Goal: Task Accomplishment & Management: Manage account settings

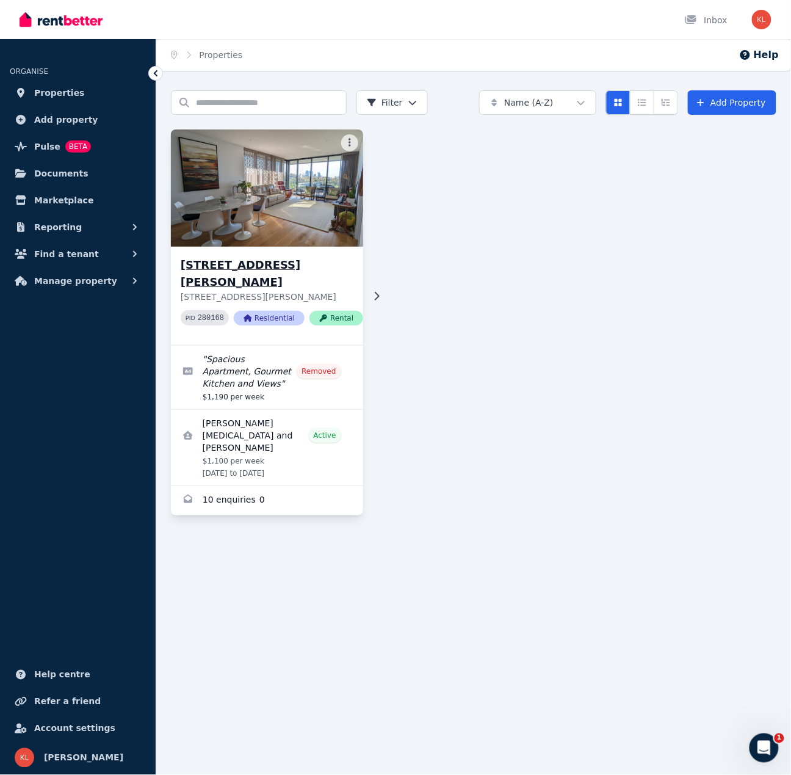
click at [253, 291] on p "[STREET_ADDRESS][PERSON_NAME]" at bounding box center [272, 297] width 182 height 12
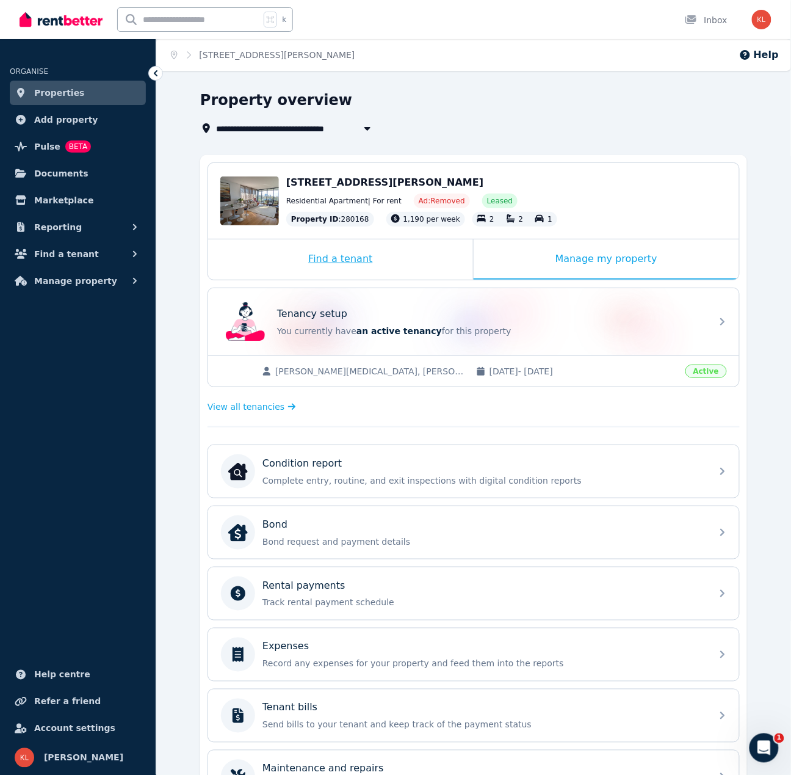
click at [356, 259] on div "Find a tenant" at bounding box center [340, 259] width 265 height 40
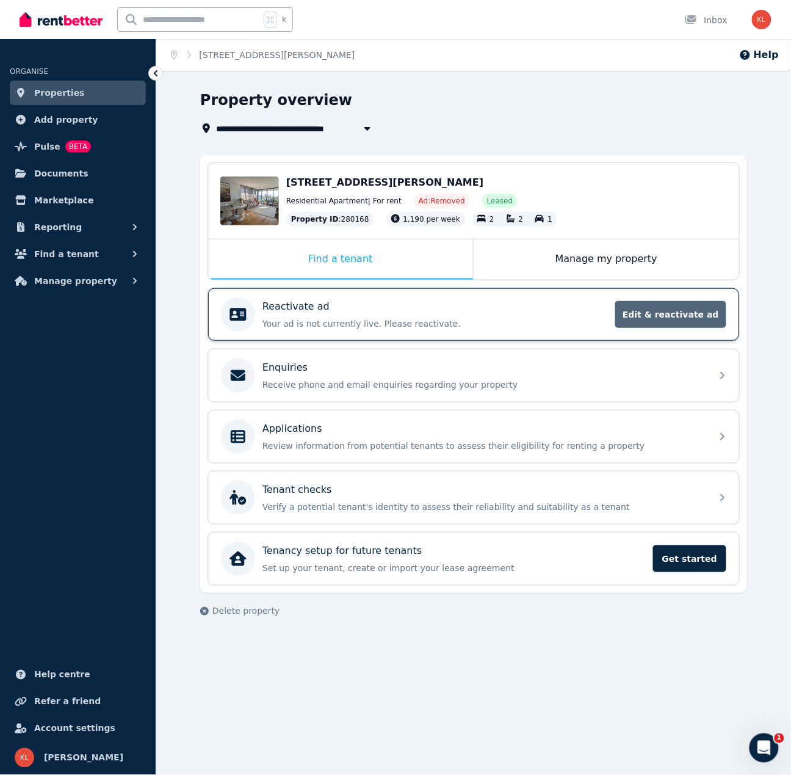
click at [666, 311] on span "Edit & reactivate ad" at bounding box center [670, 314] width 111 height 27
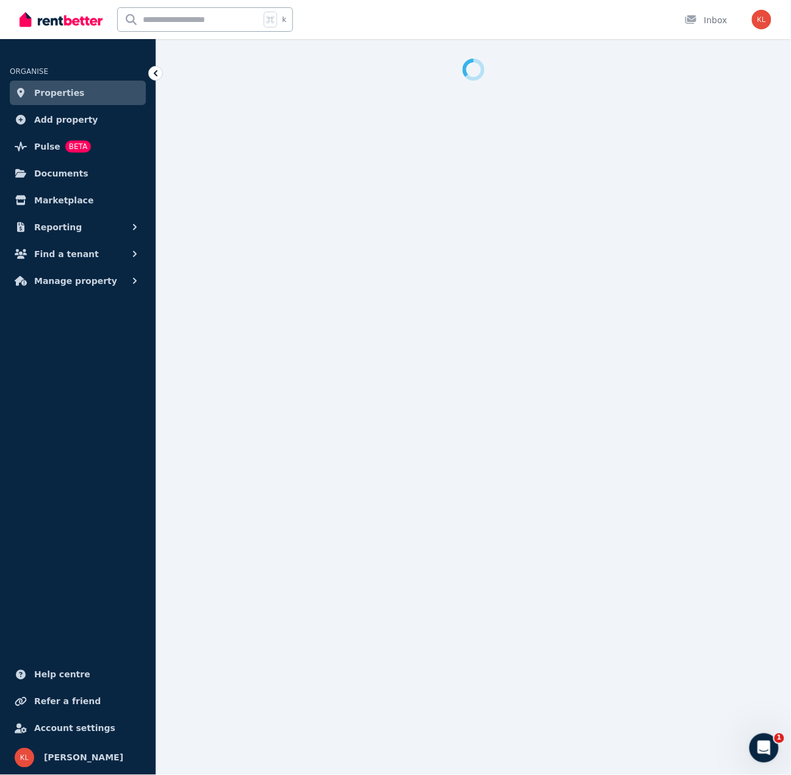
select select "**********"
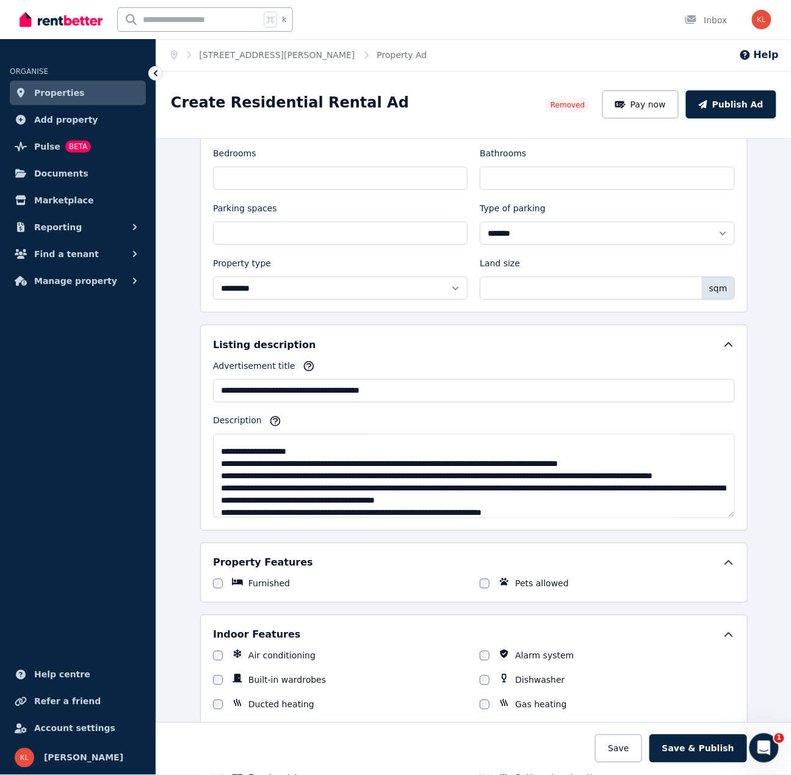
scroll to position [58, 0]
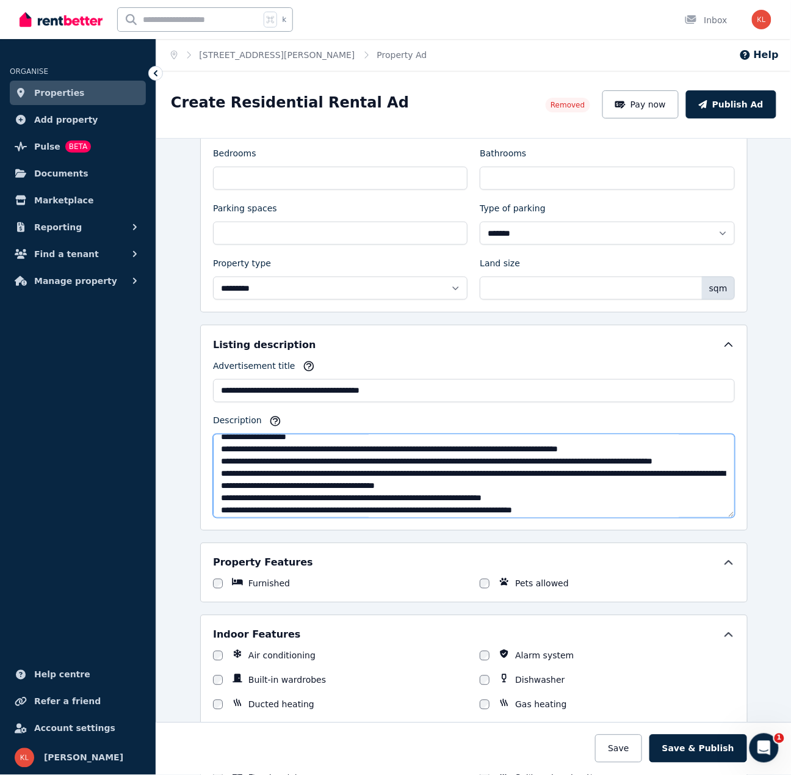
click at [275, 467] on textarea "Description" at bounding box center [474, 476] width 522 height 84
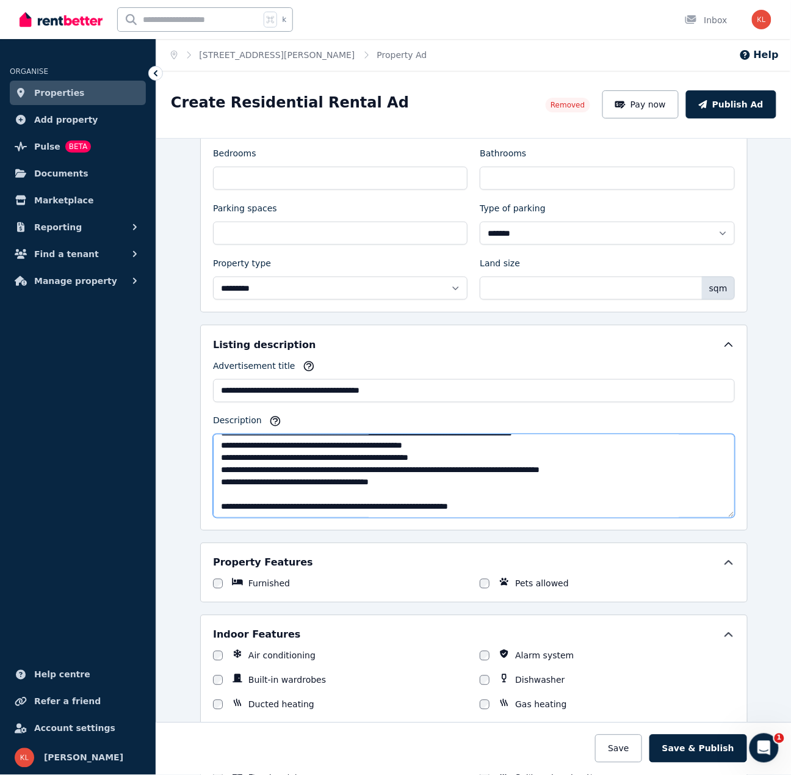
scroll to position [146, 0]
click at [543, 500] on textarea "Description" at bounding box center [474, 476] width 522 height 84
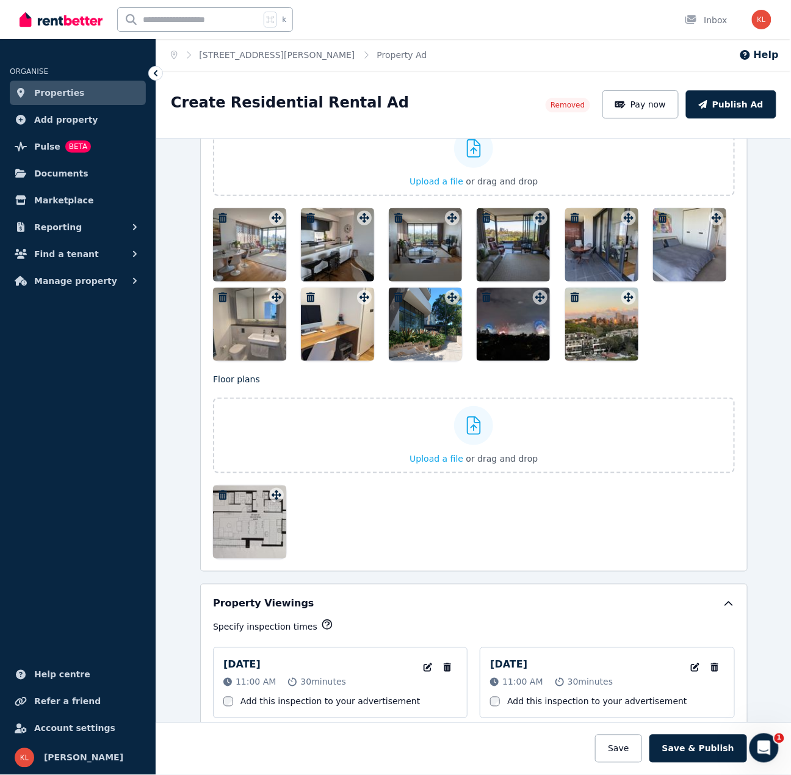
scroll to position [1359, 0]
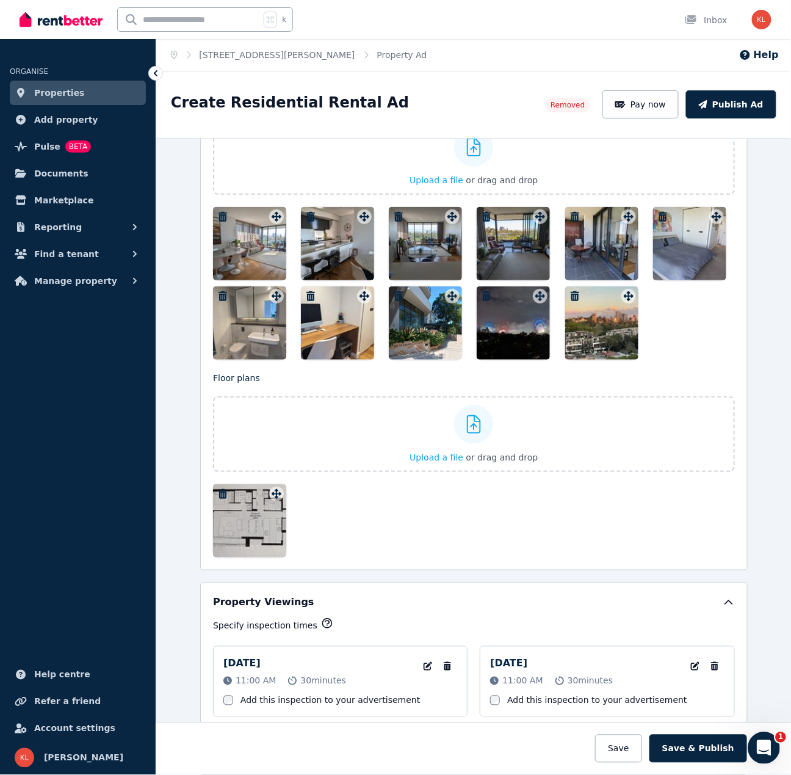
click at [760, 741] on icon "Open Intercom Messenger" at bounding box center [762, 745] width 20 height 20
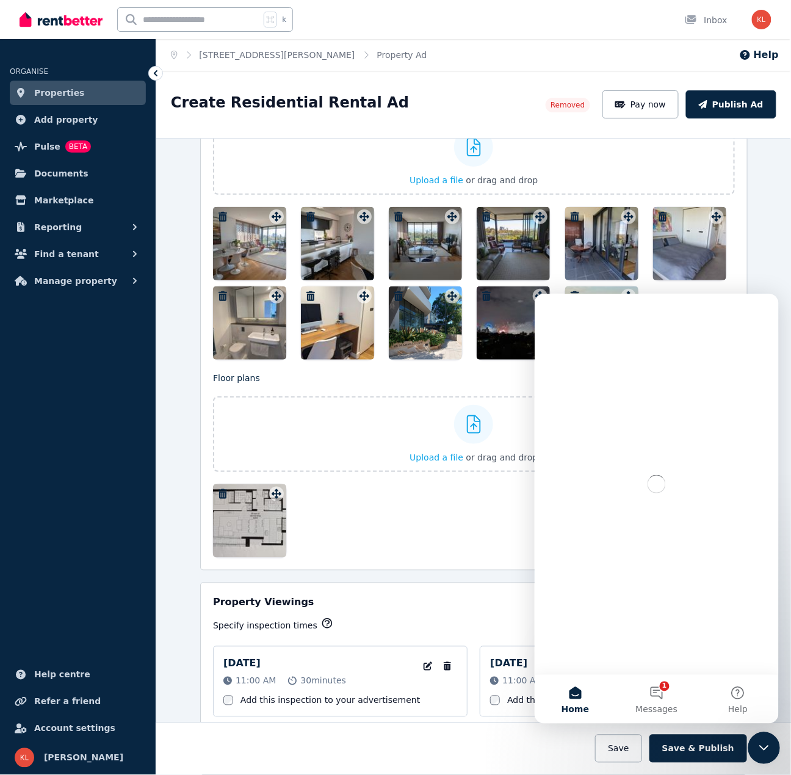
scroll to position [0, 0]
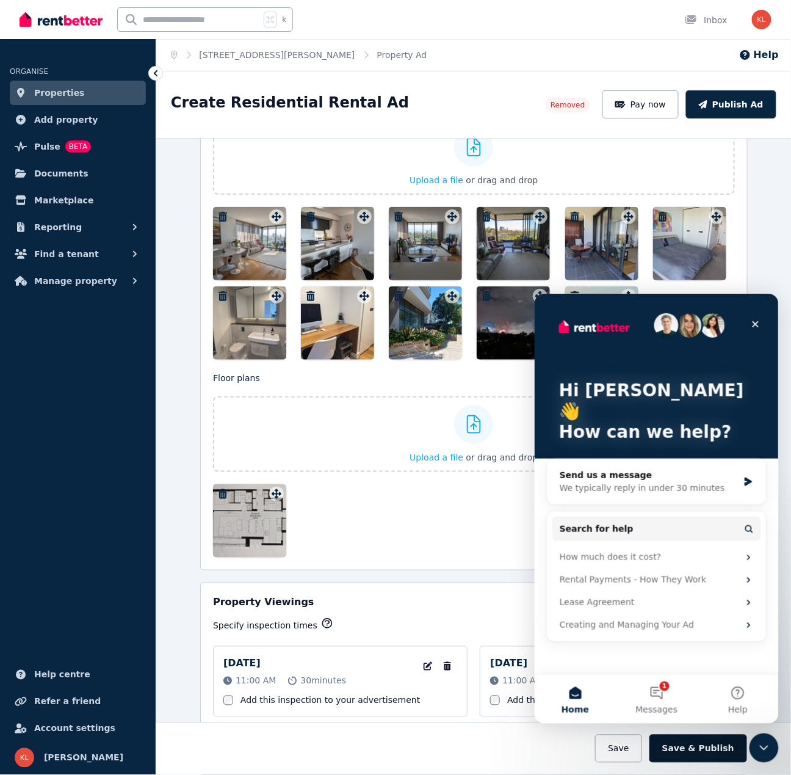
click at [688, 748] on button "Save & Publish" at bounding box center [698, 748] width 98 height 28
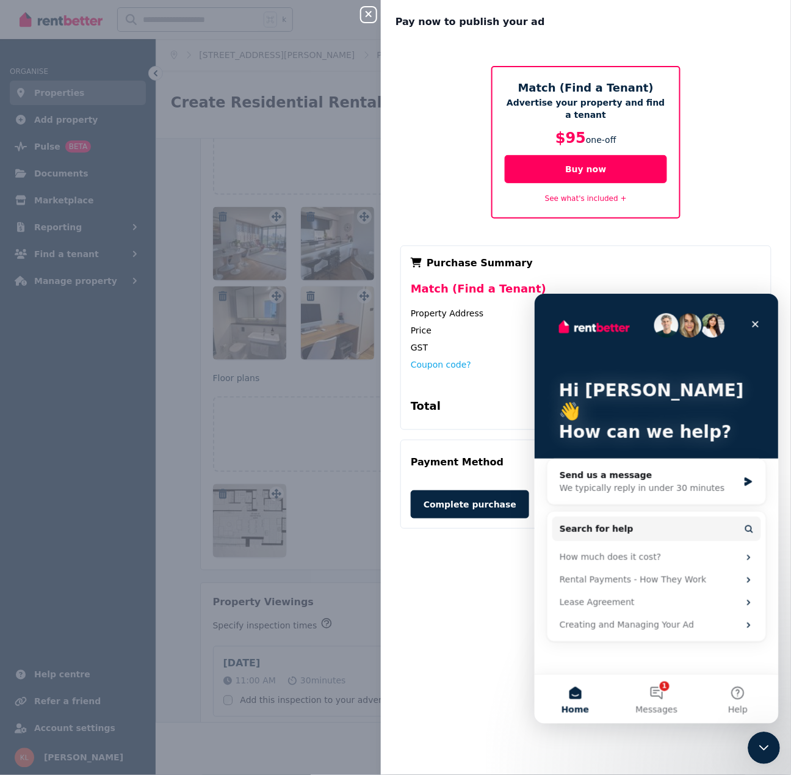
click at [762, 746] on icon "Close Intercom Messenger" at bounding box center [761, 745] width 9 height 5
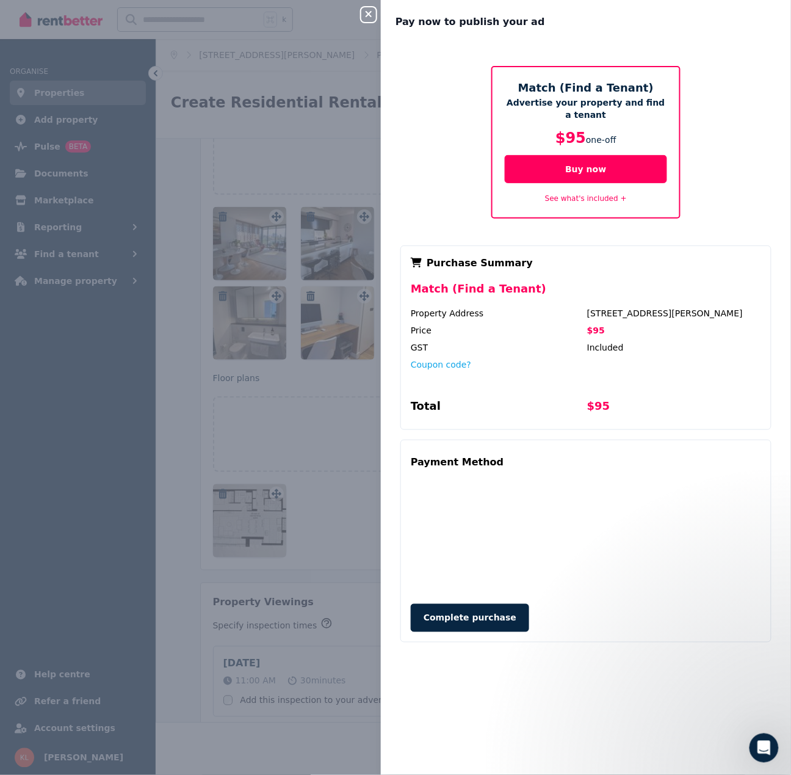
click at [618, 197] on link "See what's included +" at bounding box center [586, 198] width 82 height 9
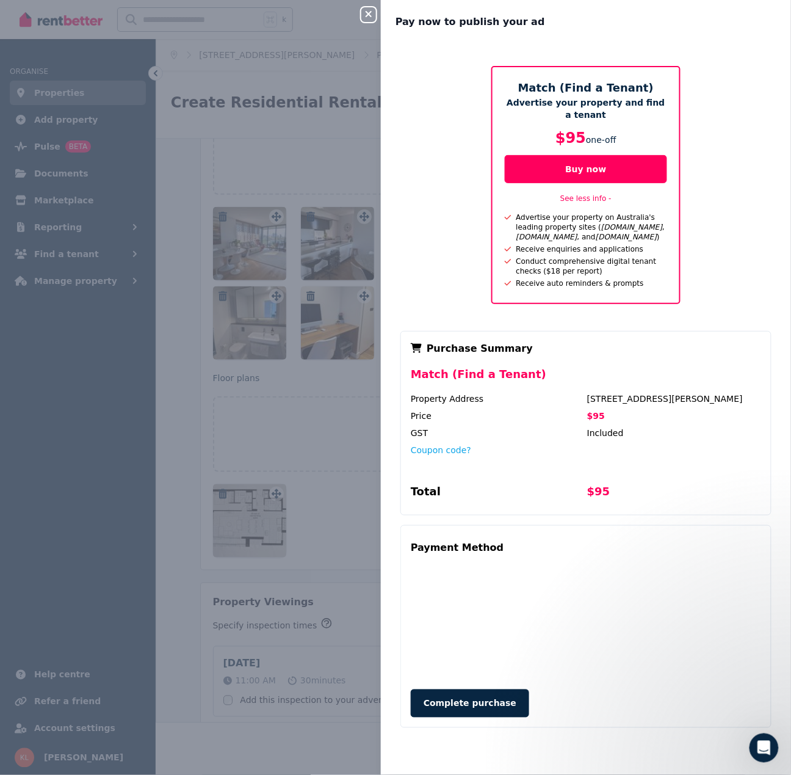
click at [767, 308] on div "Match (Find a Tenant) Advertise your property and find a tenant $95 one-off Buy…" at bounding box center [586, 402] width 410 height 716
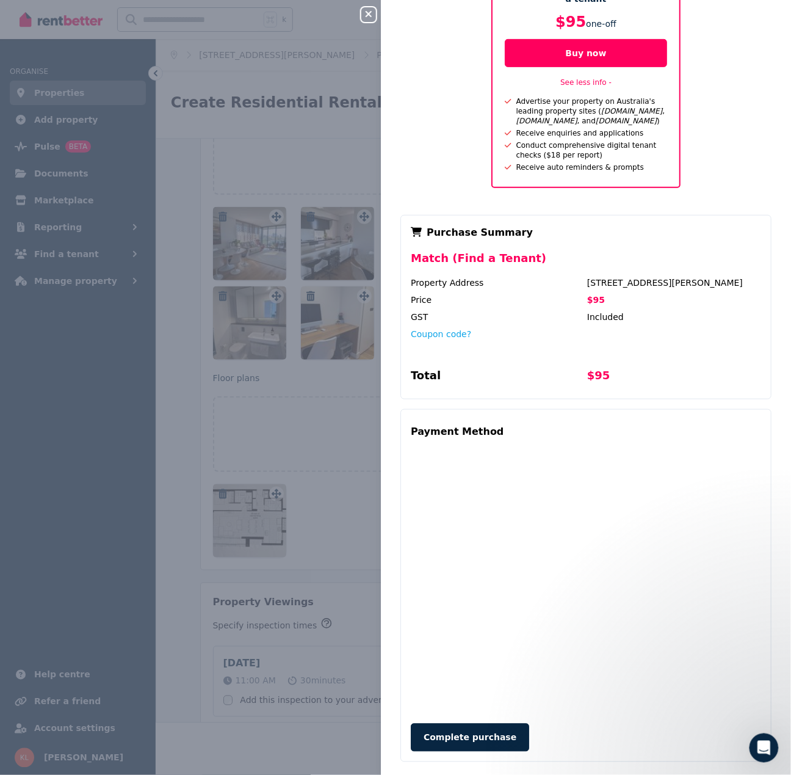
scroll to position [129, 0]
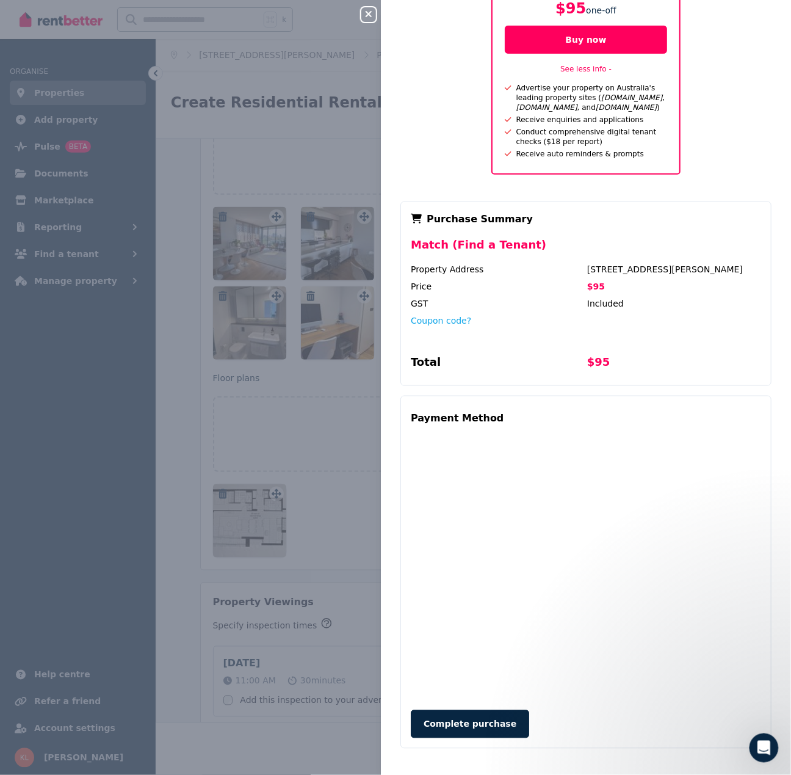
click at [396, 563] on div "Payment Method Complete purchase Purchase Summary Match (Find a Tenant) Propert…" at bounding box center [586, 480] width 381 height 566
click at [778, 588] on div "Match (Find a Tenant) Advertise your property and find a tenant $95 one-off Buy…" at bounding box center [586, 339] width 410 height 848
click at [778, 609] on div "Match (Find a Tenant) Advertise your property and find a tenant $95 one-off Buy…" at bounding box center [586, 339] width 410 height 848
click at [466, 718] on button "Complete purchase" at bounding box center [470, 724] width 118 height 28
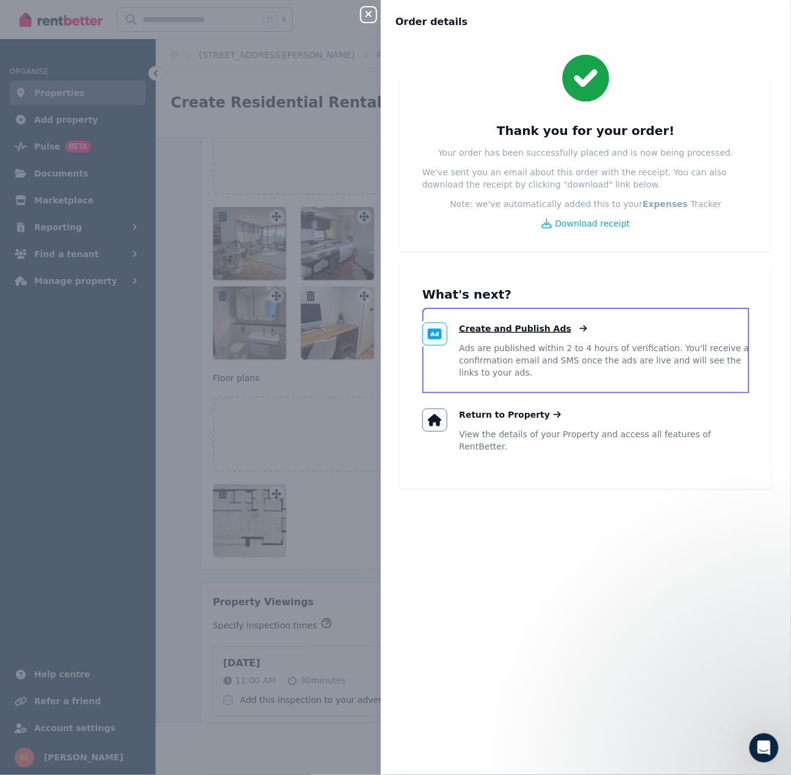
click at [500, 329] on span "Create and Publish Ads" at bounding box center [516, 328] width 112 height 12
click at [367, 15] on icon "button" at bounding box center [368, 14] width 15 height 10
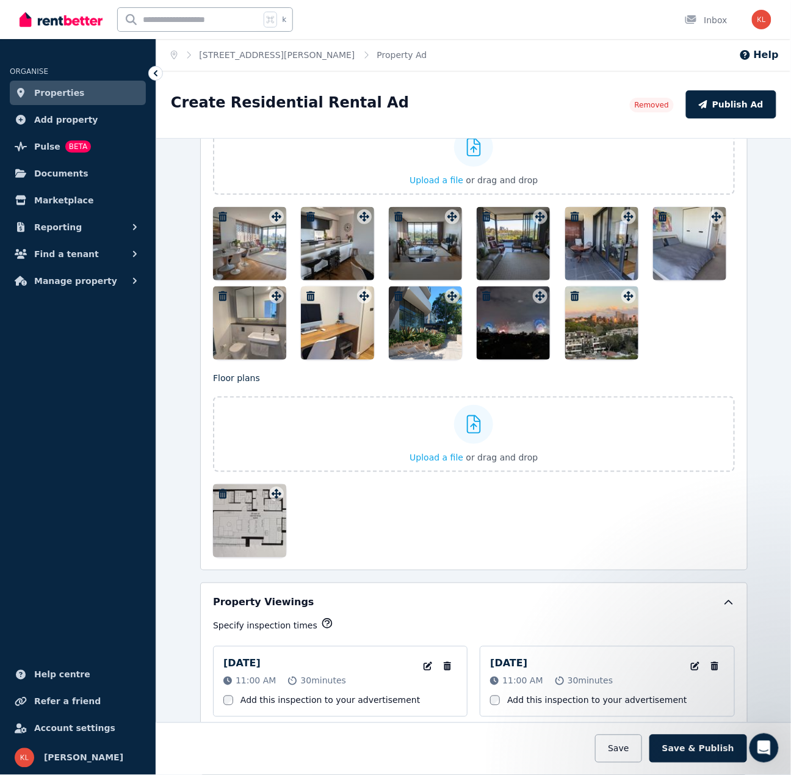
click at [71, 91] on span "Properties" at bounding box center [59, 92] width 51 height 15
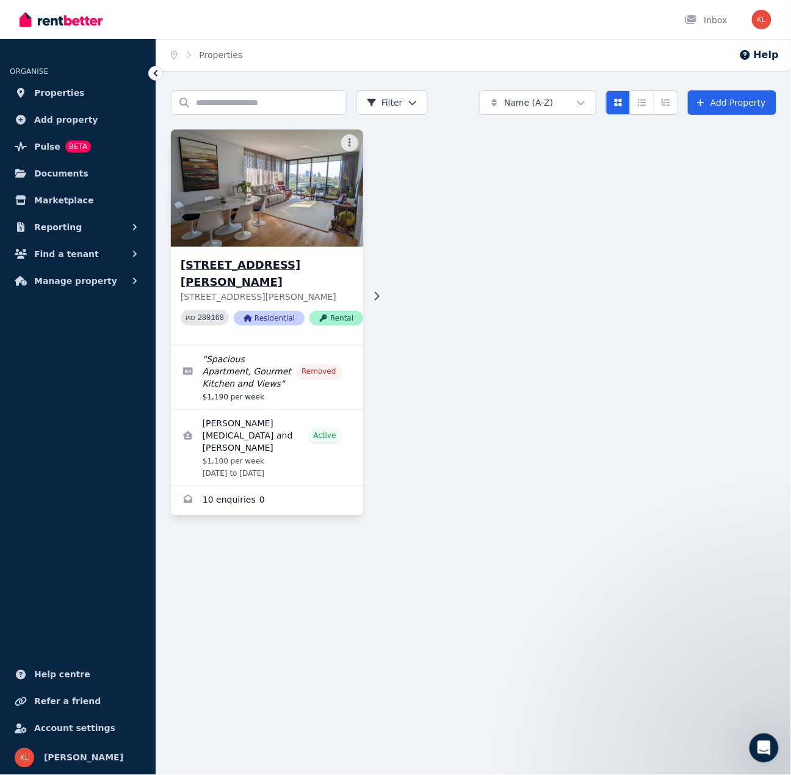
click at [318, 294] on p "[STREET_ADDRESS][PERSON_NAME]" at bounding box center [272, 297] width 182 height 12
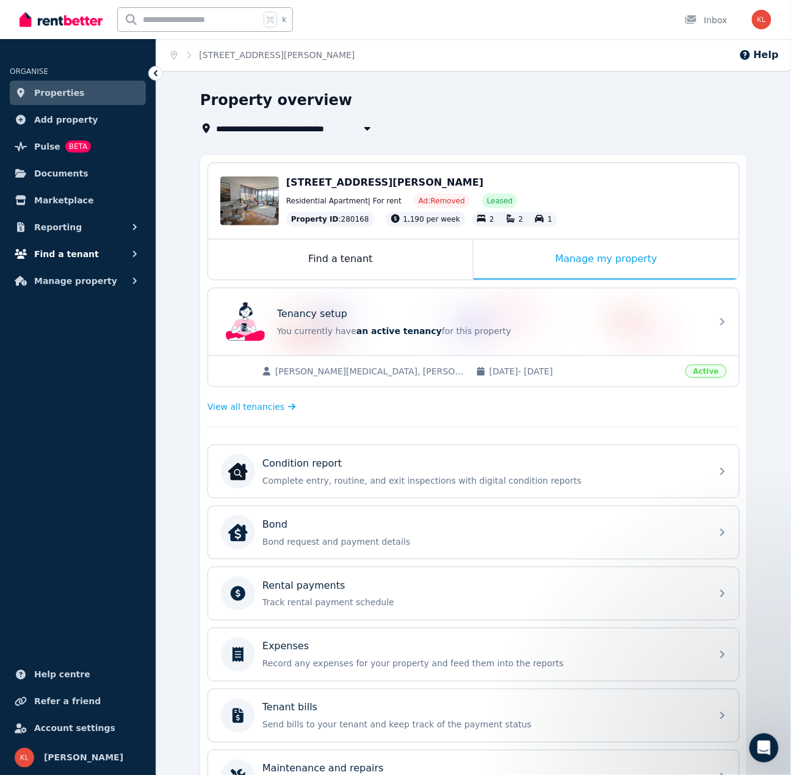
click at [71, 251] on span "Find a tenant" at bounding box center [66, 254] width 65 height 15
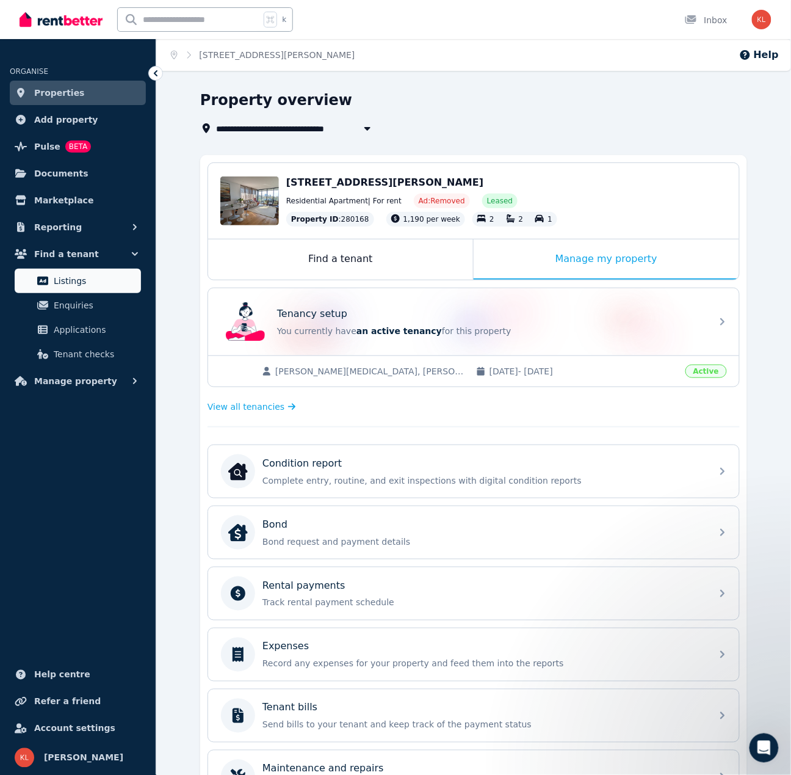
click at [76, 278] on span "Listings" at bounding box center [95, 280] width 82 height 15
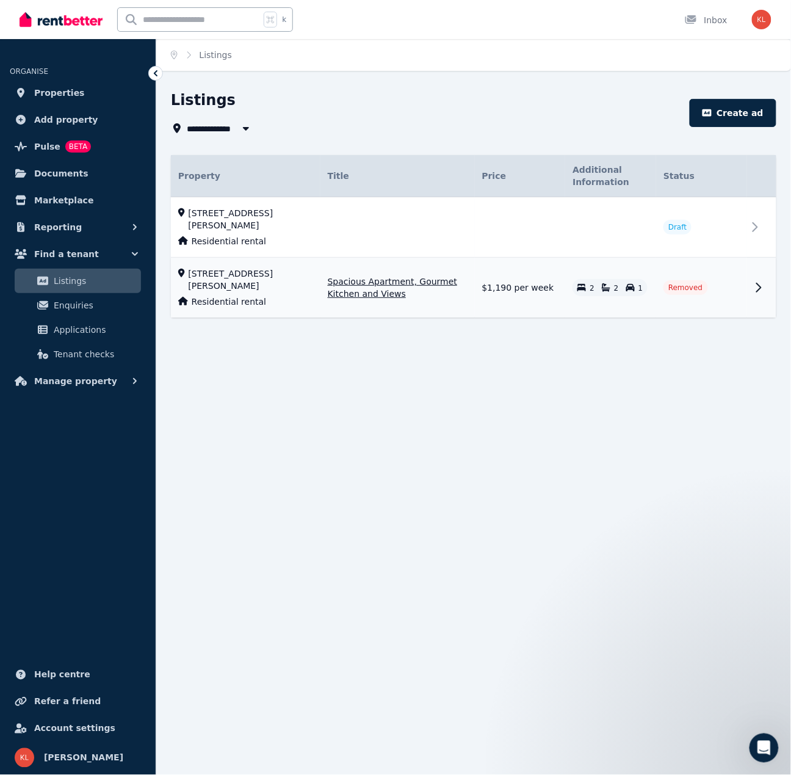
click at [243, 273] on span "[STREET_ADDRESS][PERSON_NAME]" at bounding box center [251, 279] width 125 height 24
select select "**********"
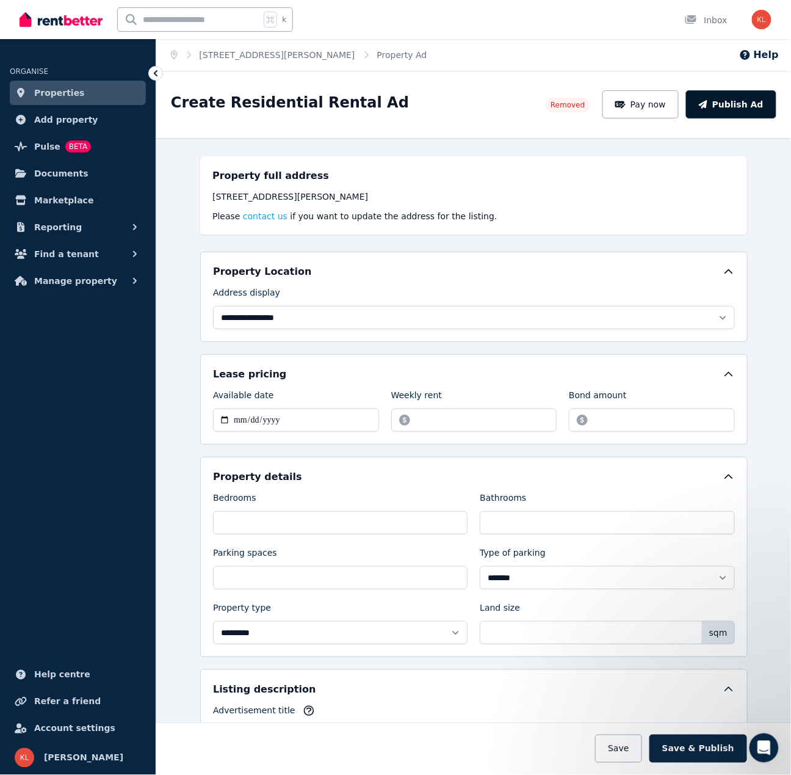
click at [737, 104] on button "Publish Ad" at bounding box center [731, 104] width 90 height 28
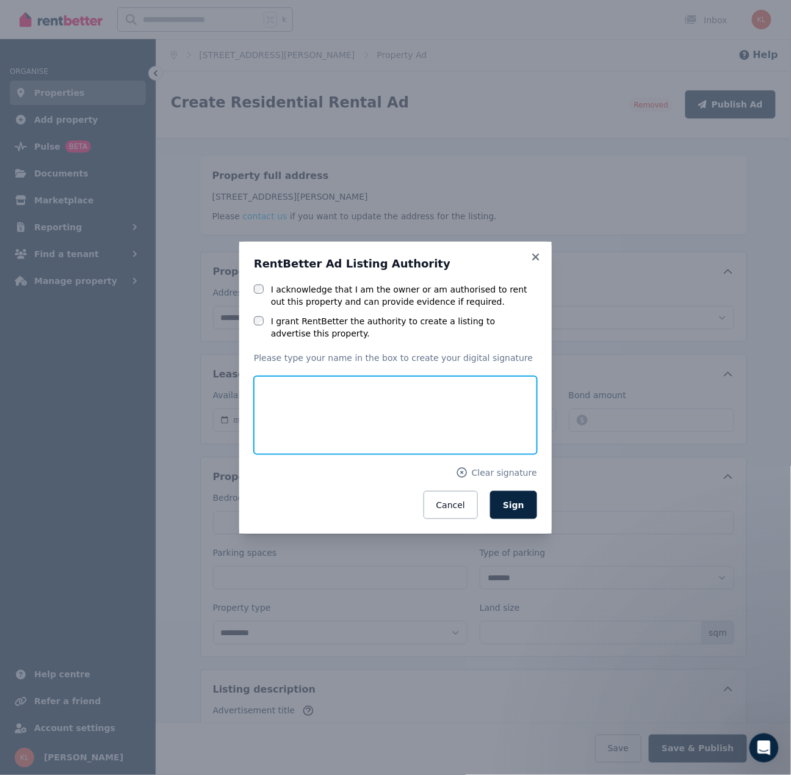
click at [326, 390] on input "text" at bounding box center [395, 415] width 283 height 78
type input "***"
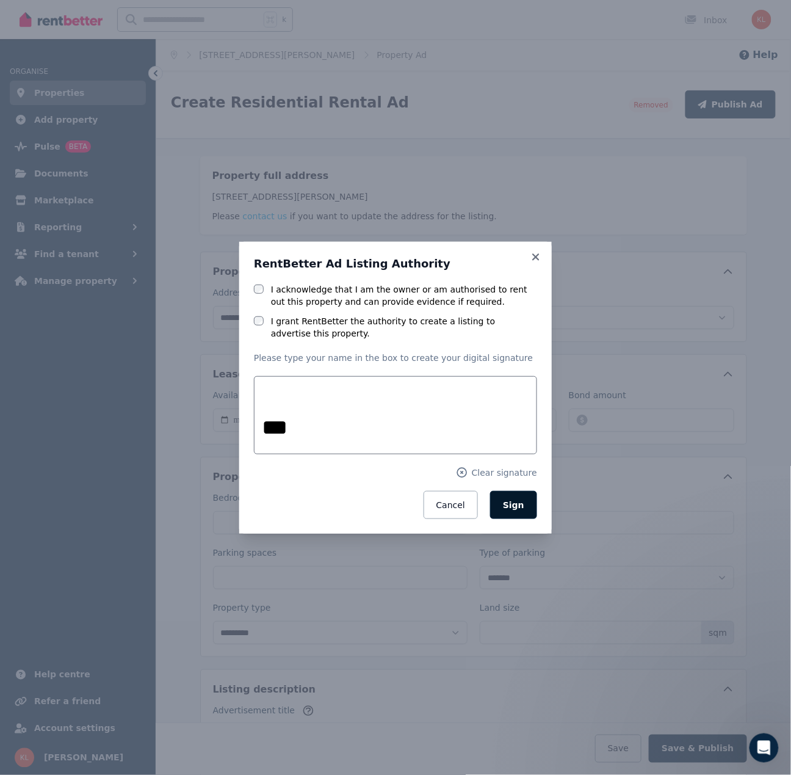
click at [508, 502] on span "Sign" at bounding box center [513, 505] width 21 height 10
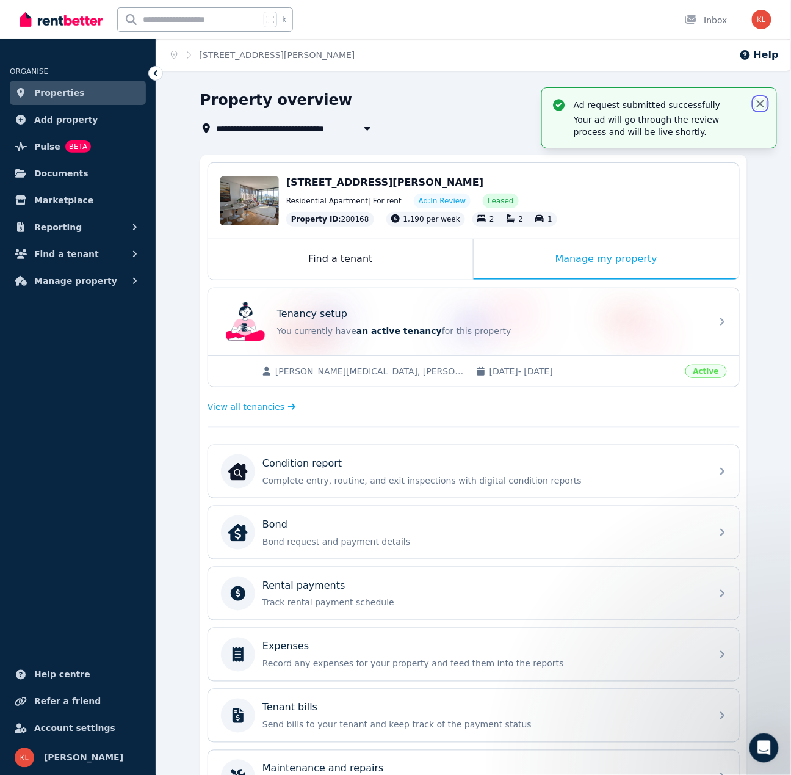
click at [760, 103] on icon "button" at bounding box center [760, 103] width 7 height 7
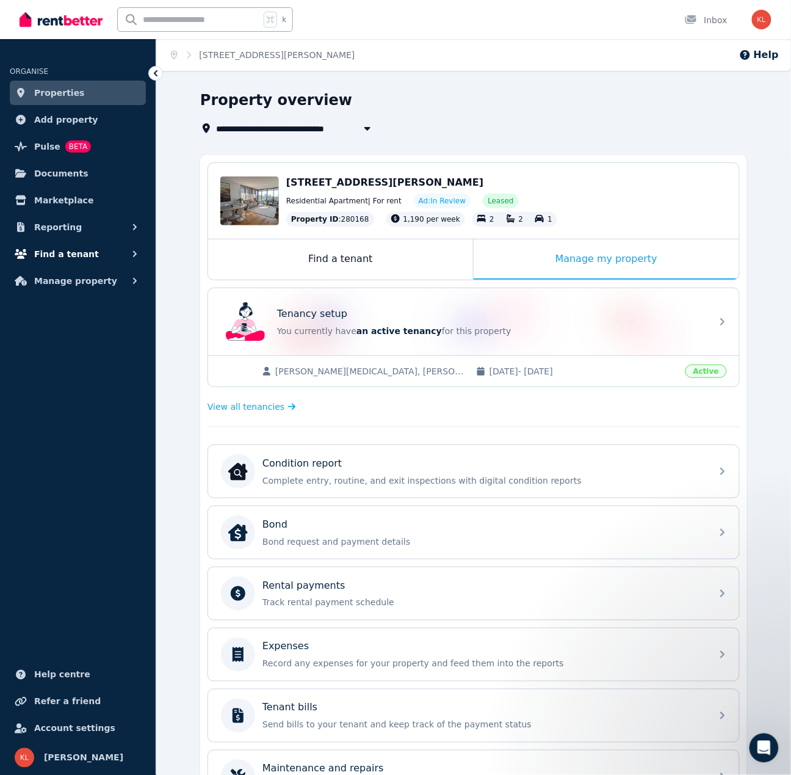
click at [55, 254] on span "Find a tenant" at bounding box center [66, 254] width 65 height 15
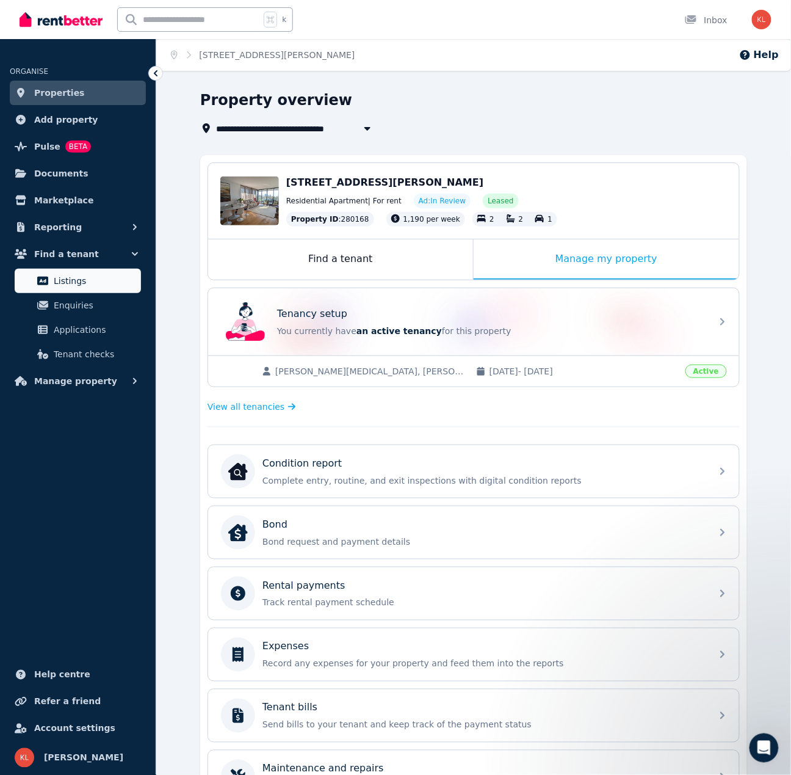
click at [63, 284] on span "Listings" at bounding box center [95, 280] width 82 height 15
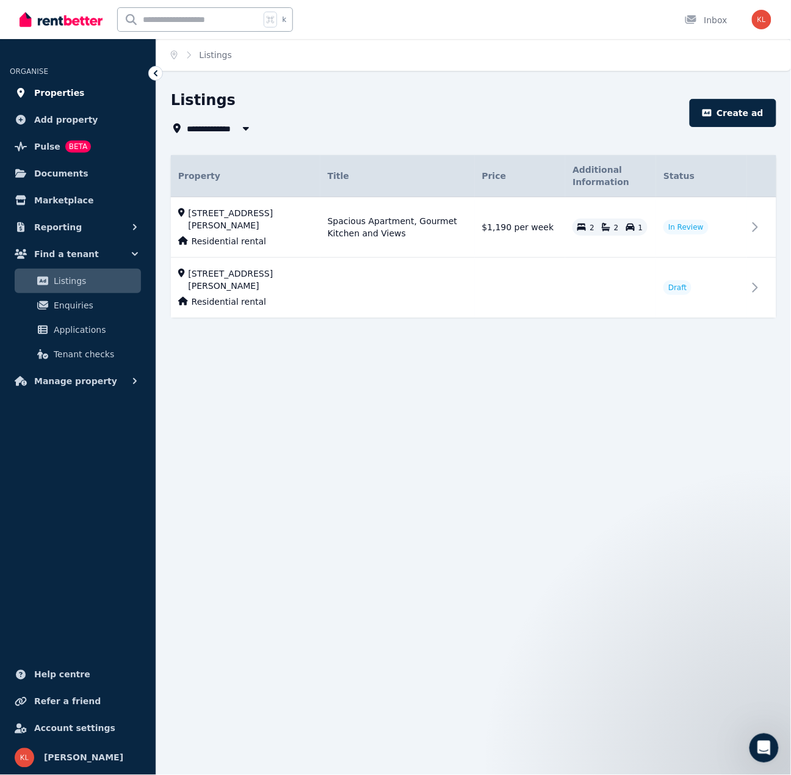
click at [68, 92] on span "Properties" at bounding box center [59, 92] width 51 height 15
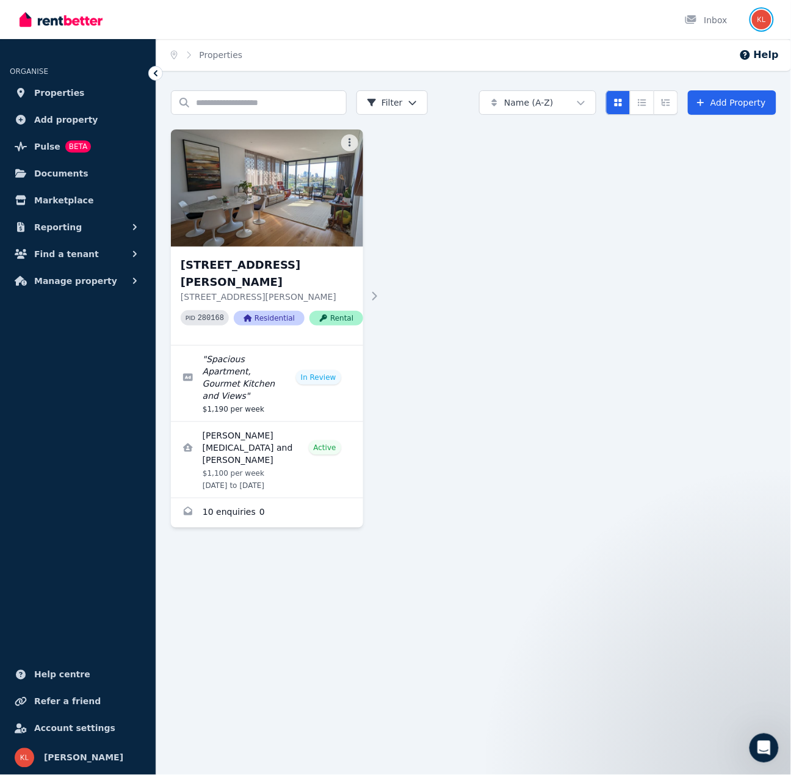
click at [760, 18] on img "button" at bounding box center [762, 20] width 20 height 20
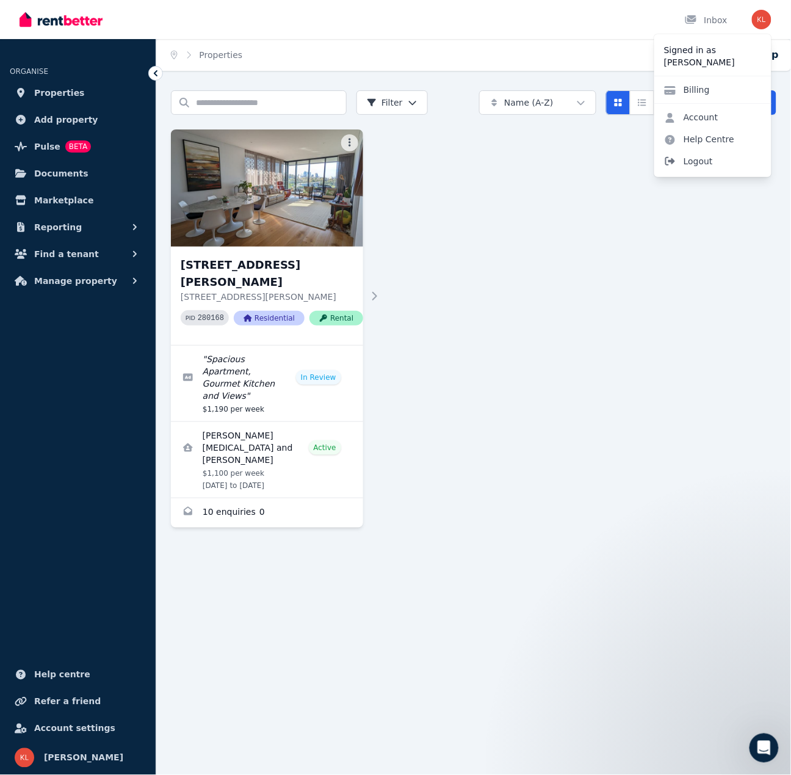
click at [703, 157] on span "Logout" at bounding box center [712, 161] width 117 height 22
